Goal: Transaction & Acquisition: Purchase product/service

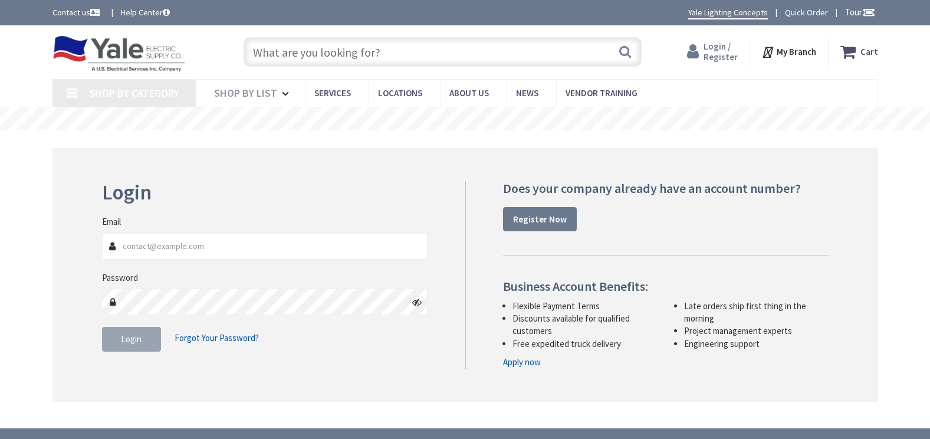
type input "FM [GEOGRAPHIC_DATA], [GEOGRAPHIC_DATA]"
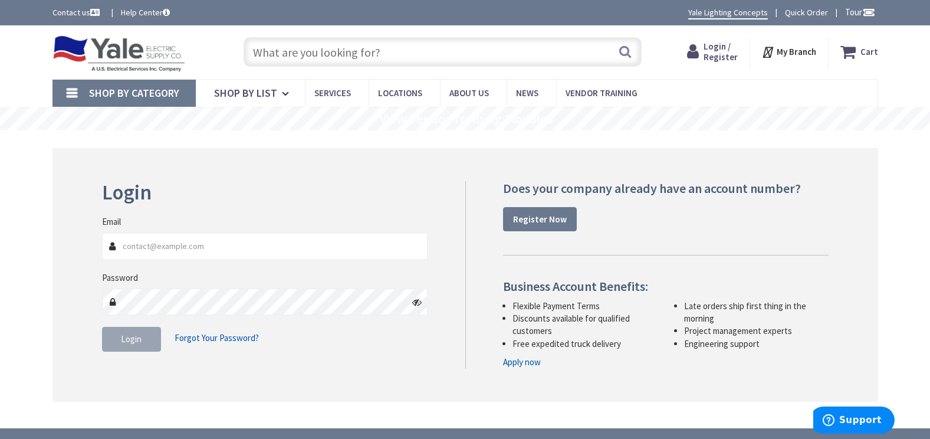
type input "[EMAIL_ADDRESS][DOMAIN_NAME]"
click at [326, 53] on input "text" at bounding box center [442, 51] width 398 height 29
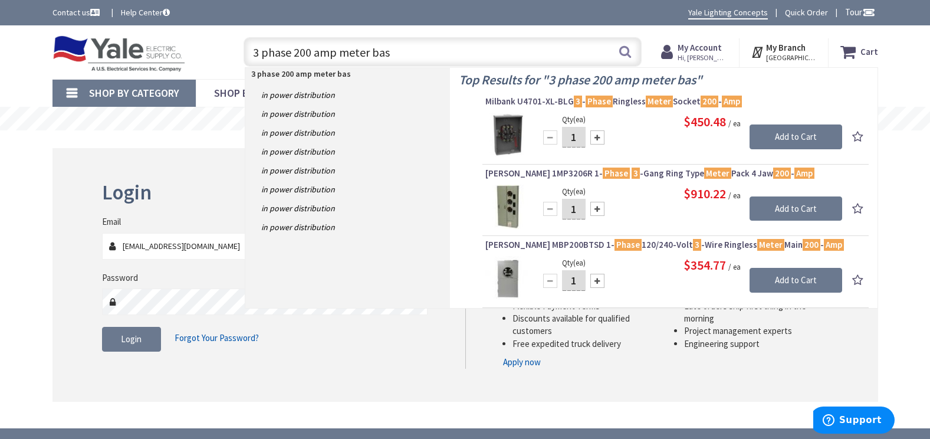
type input "3 phase 200 amp meter base"
